Goal: Navigation & Orientation: Find specific page/section

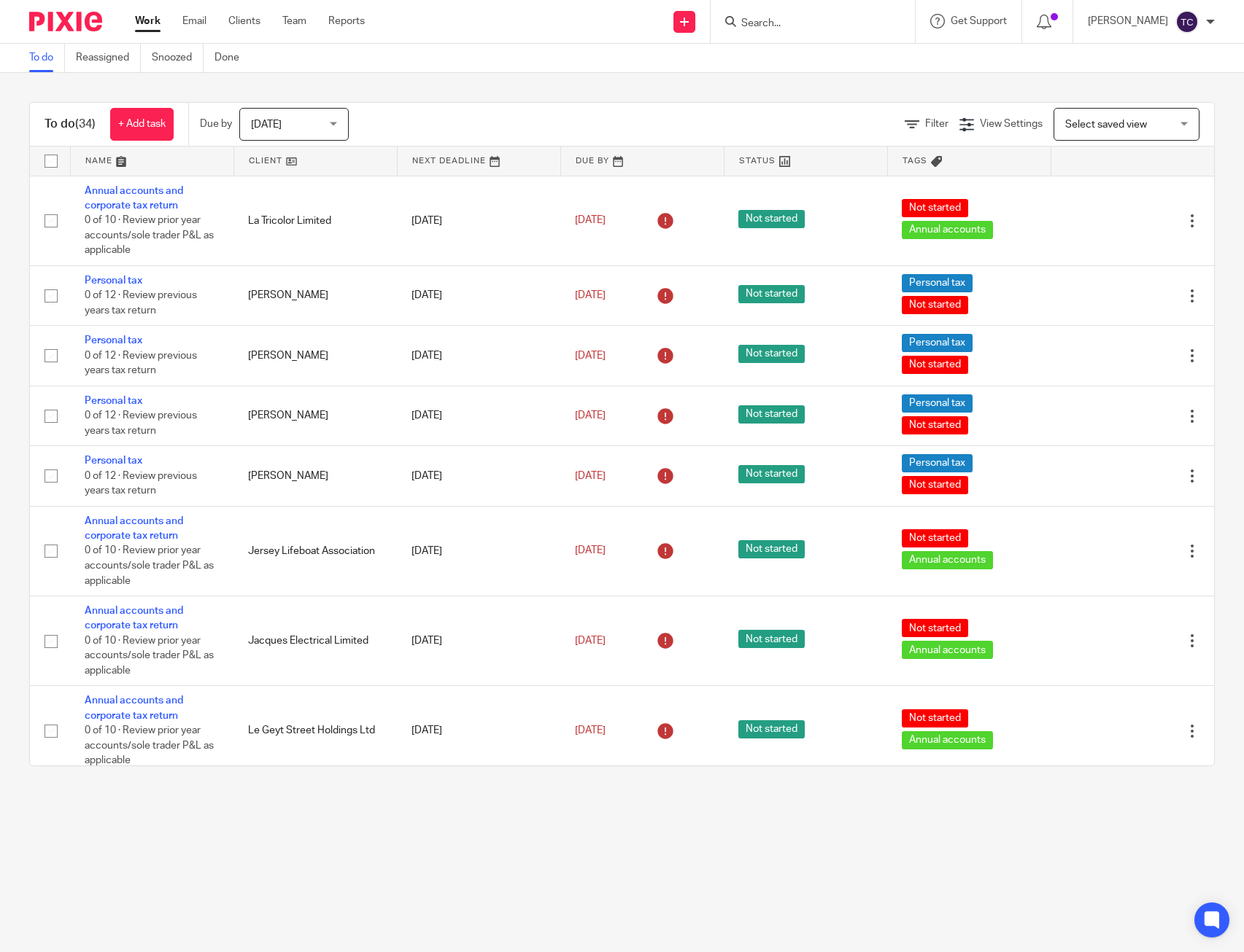
click at [948, 58] on div "To do Reassigned Snoozed Done" at bounding box center [622, 58] width 1244 height 29
click at [529, 70] on div "To do Reassigned Snoozed Done" at bounding box center [622, 58] width 1244 height 29
click at [464, 61] on div "To do Reassigned Snoozed Done" at bounding box center [622, 58] width 1244 height 29
drag, startPoint x: 505, startPoint y: 652, endPoint x: 491, endPoint y: 433, distance: 219.4
click at [467, 107] on div "To do (34) + Add task Due by [DATE] [DATE] [DATE] [DATE] This week Next week Th…" at bounding box center [622, 125] width 1184 height 43
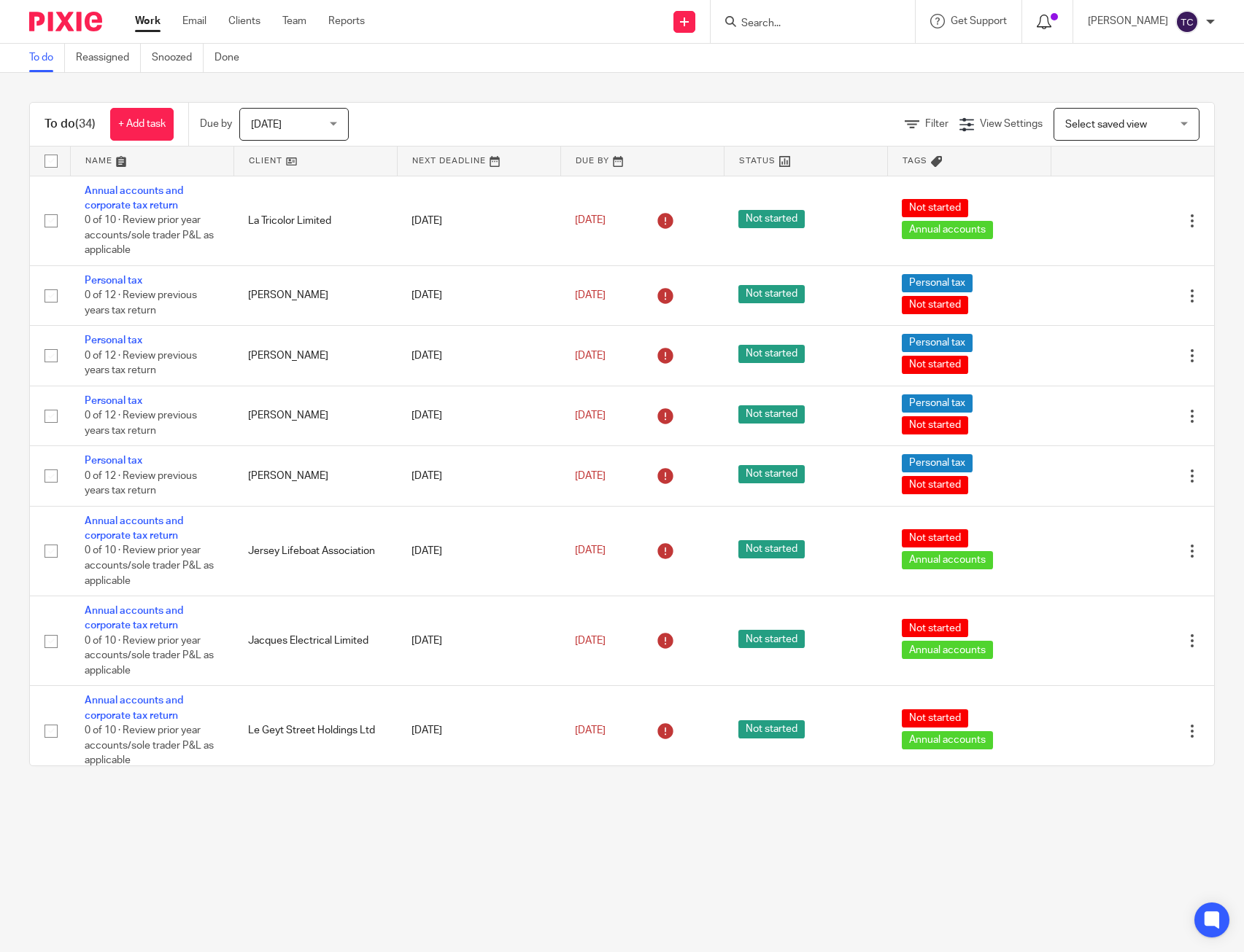
click at [1057, 26] on div at bounding box center [1047, 22] width 21 height 16
click at [476, 85] on div "To do (34) + Add task Due by Today Today Today Tomorrow This week Next week Thi…" at bounding box center [622, 434] width 1244 height 722
